Goal: Information Seeking & Learning: Learn about a topic

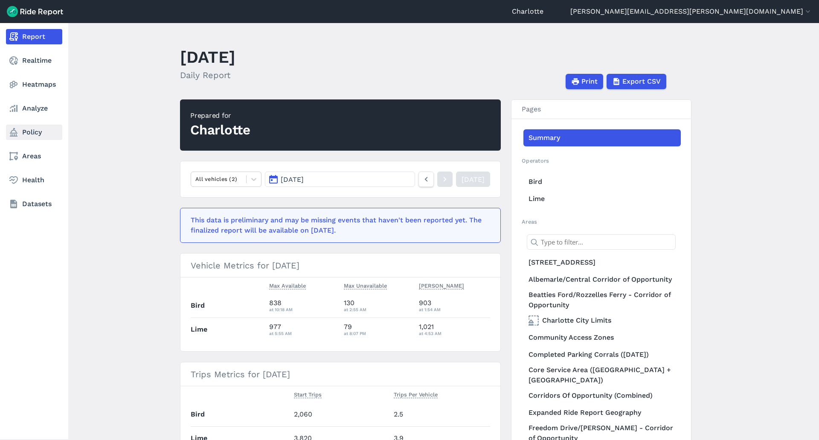
click at [40, 131] on link "Policy" at bounding box center [34, 132] width 56 height 15
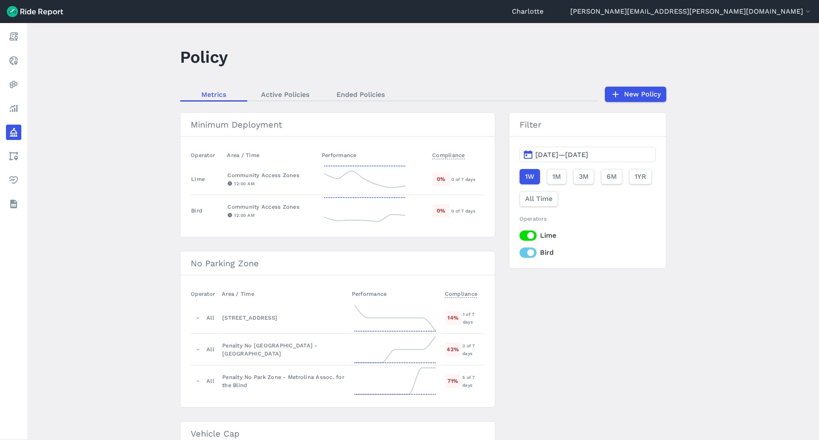
click at [573, 154] on span "[DATE]—[DATE]" at bounding box center [562, 155] width 53 height 8
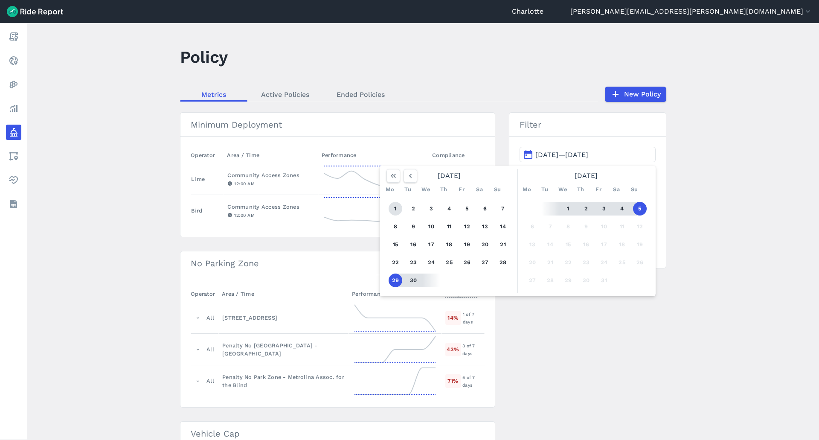
click at [393, 210] on button "1" at bounding box center [396, 209] width 14 height 14
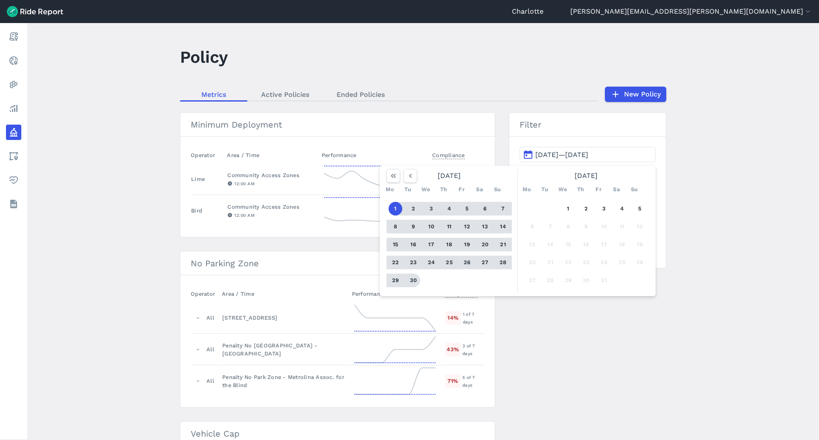
click at [411, 278] on button "30" at bounding box center [414, 281] width 14 height 14
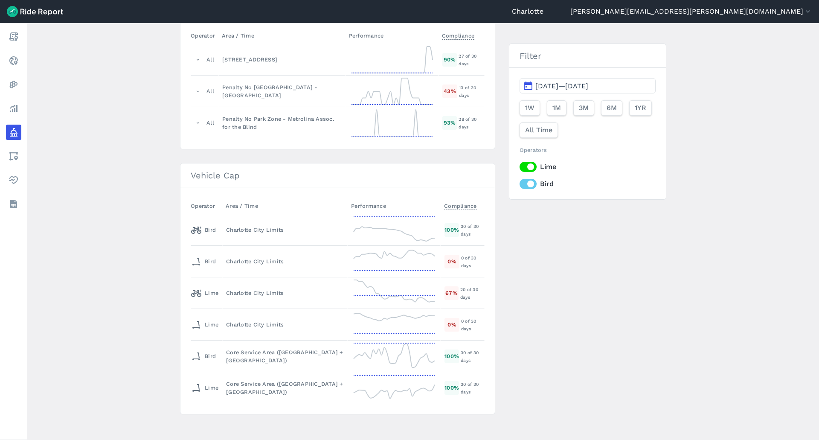
scroll to position [263, 0]
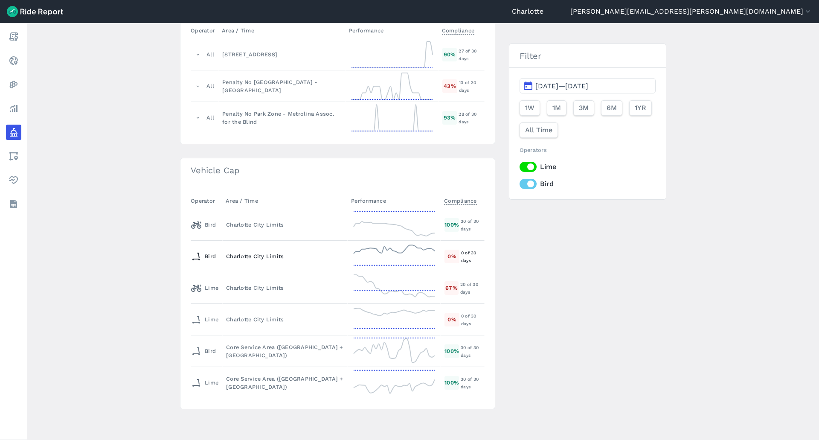
click at [273, 255] on div "Charlotte City Limits" at bounding box center [285, 256] width 118 height 8
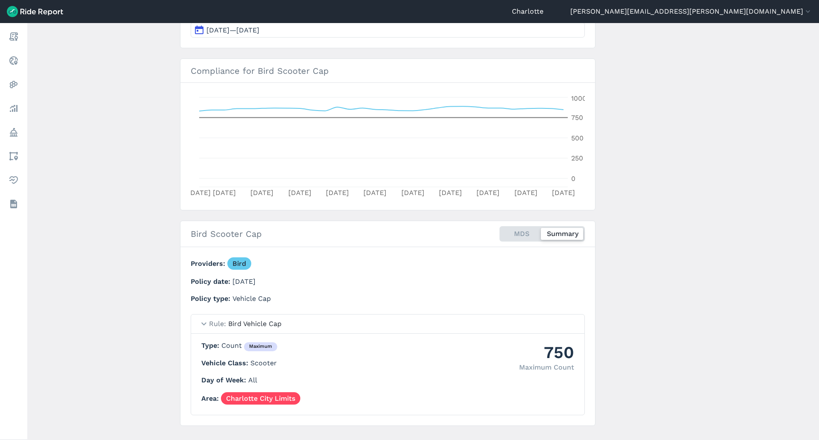
scroll to position [137, 0]
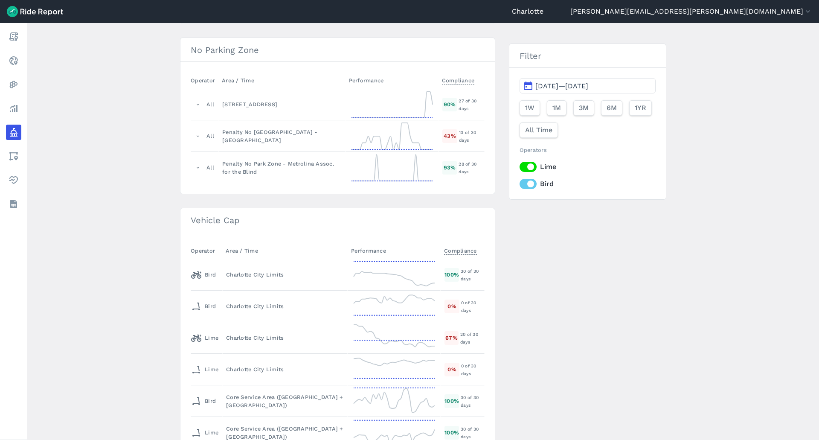
scroll to position [256, 0]
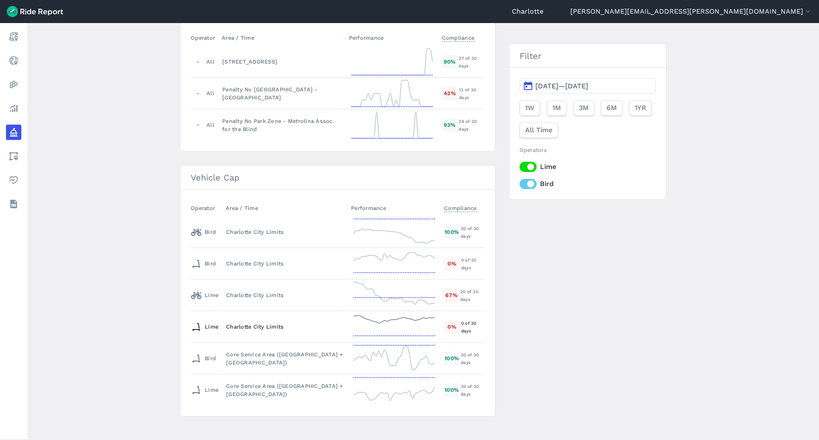
click at [398, 322] on icon at bounding box center [394, 327] width 85 height 31
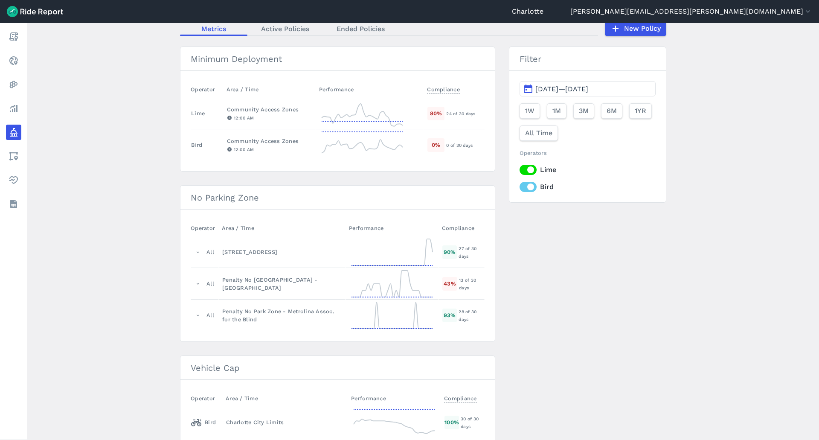
scroll to position [85, 0]
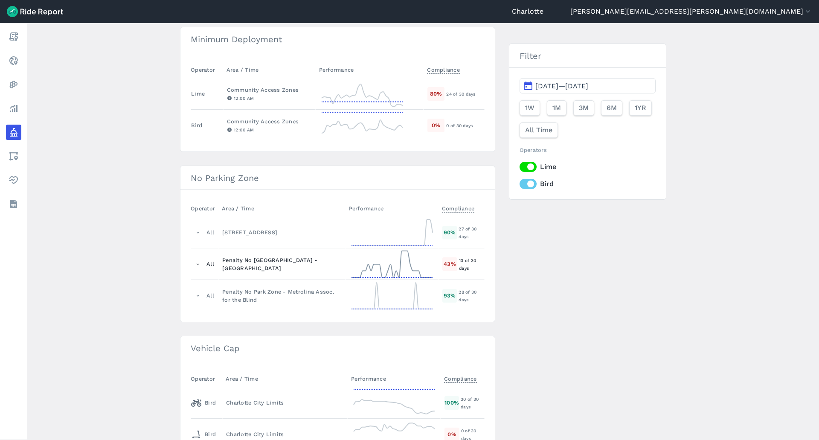
click at [330, 262] on div "Penalty No [GEOGRAPHIC_DATA] - [GEOGRAPHIC_DATA]" at bounding box center [282, 264] width 120 height 16
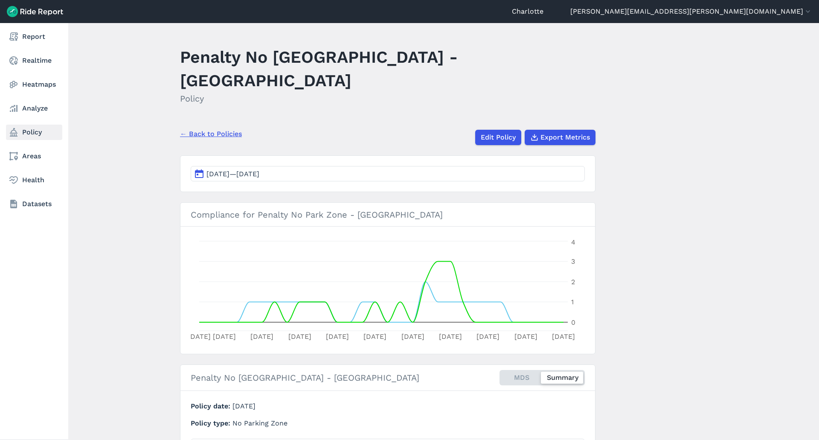
click at [29, 134] on link "Policy" at bounding box center [34, 132] width 56 height 15
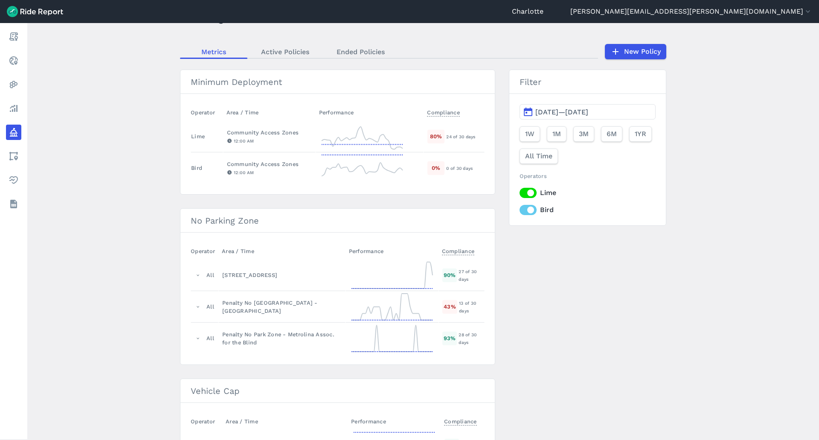
scroll to position [85, 0]
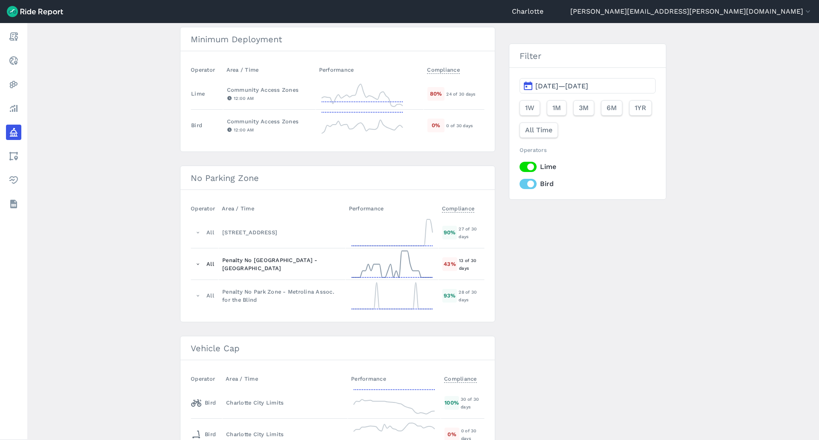
click at [299, 265] on div "Penalty No [GEOGRAPHIC_DATA] - [GEOGRAPHIC_DATA]" at bounding box center [282, 264] width 120 height 16
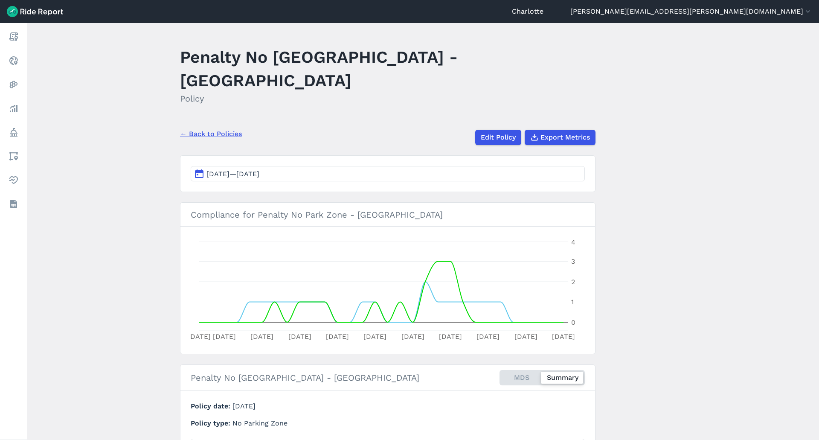
scroll to position [43, 0]
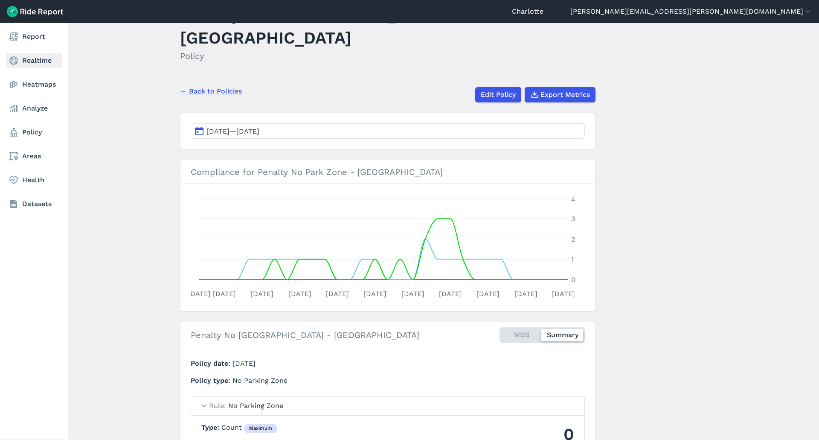
click at [29, 57] on link "Realtime" at bounding box center [34, 60] width 56 height 15
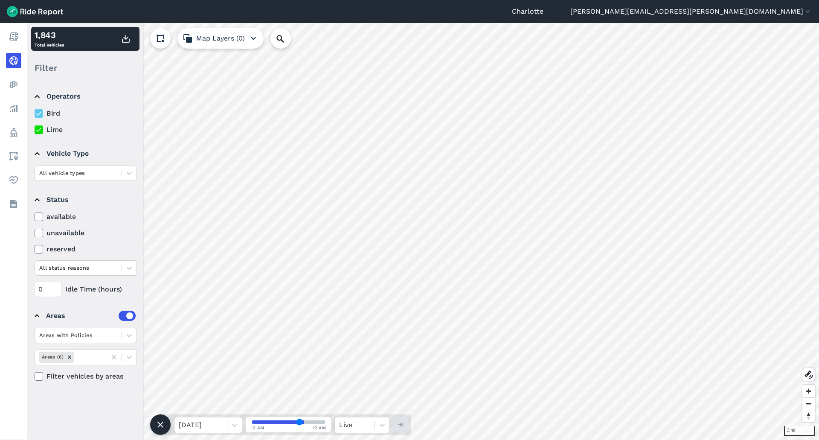
click at [40, 128] on icon at bounding box center [39, 129] width 8 height 9
click at [35, 128] on input "Lime" at bounding box center [35, 128] width 0 height 6
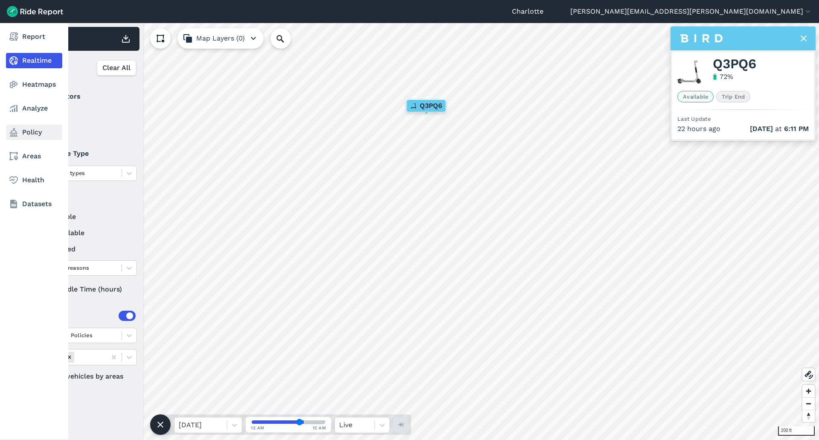
click at [33, 129] on link "Policy" at bounding box center [34, 132] width 56 height 15
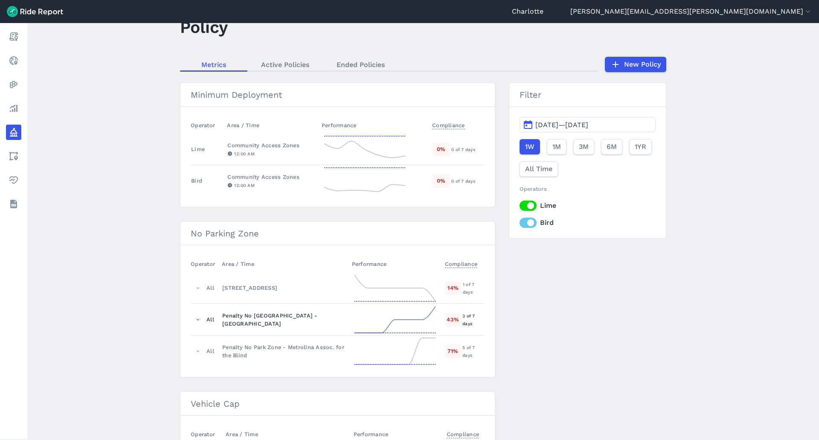
scroll to position [43, 0]
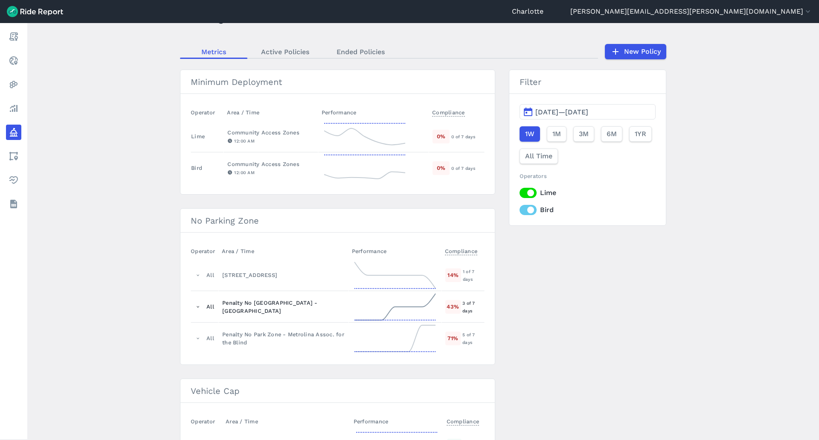
click at [262, 305] on div "Penalty No [GEOGRAPHIC_DATA] - [GEOGRAPHIC_DATA]" at bounding box center [283, 307] width 122 height 16
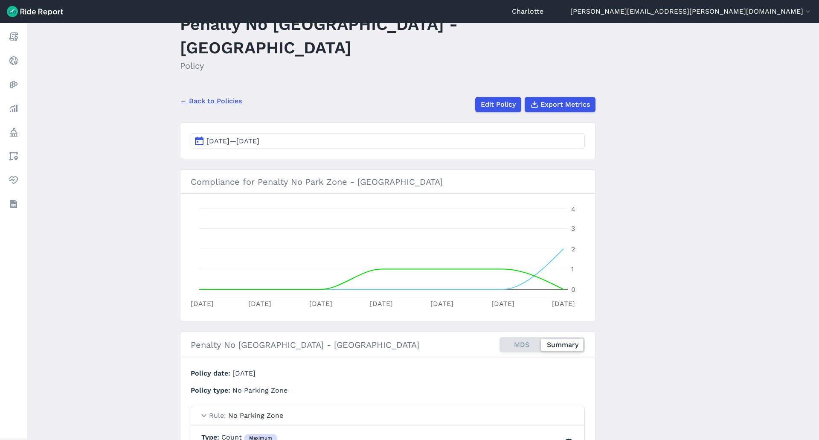
scroll to position [32, 0]
click at [532, 338] on div "MDS Summary" at bounding box center [542, 345] width 85 height 15
click at [500, 338] on input "MDS Summary" at bounding box center [500, 341] width 0 height 6
